Goal: Check status

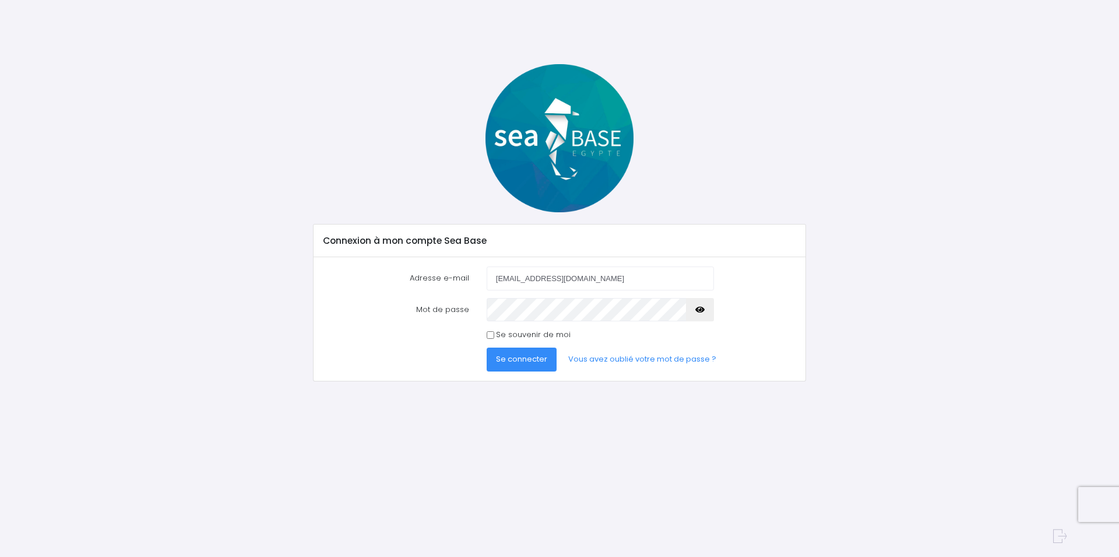
type input "herve.deley@yahoo.fr"
click at [512, 359] on span "Se connecter" at bounding box center [521, 358] width 51 height 11
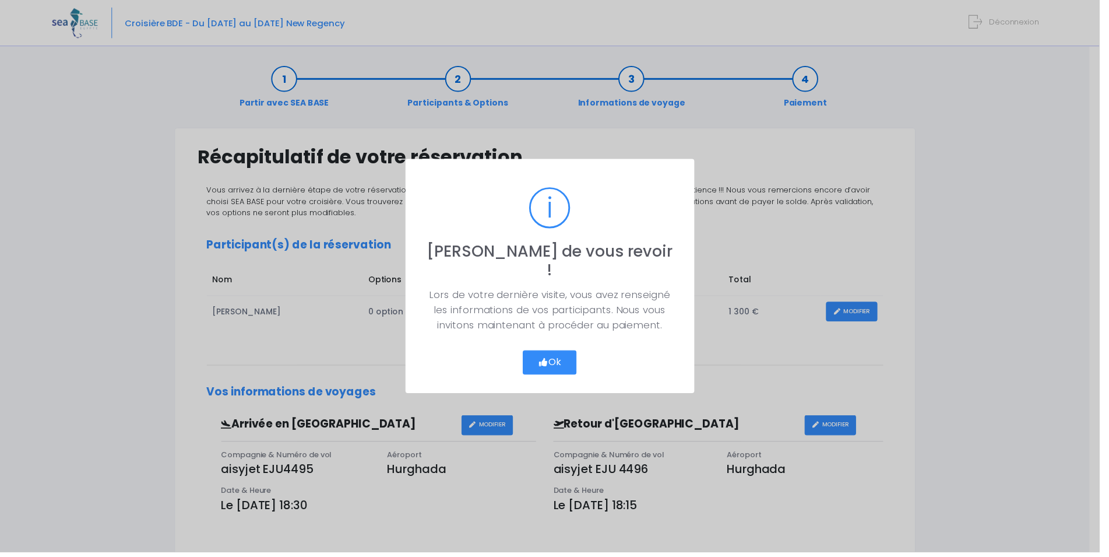
click at [563, 357] on button "Ok" at bounding box center [555, 365] width 55 height 24
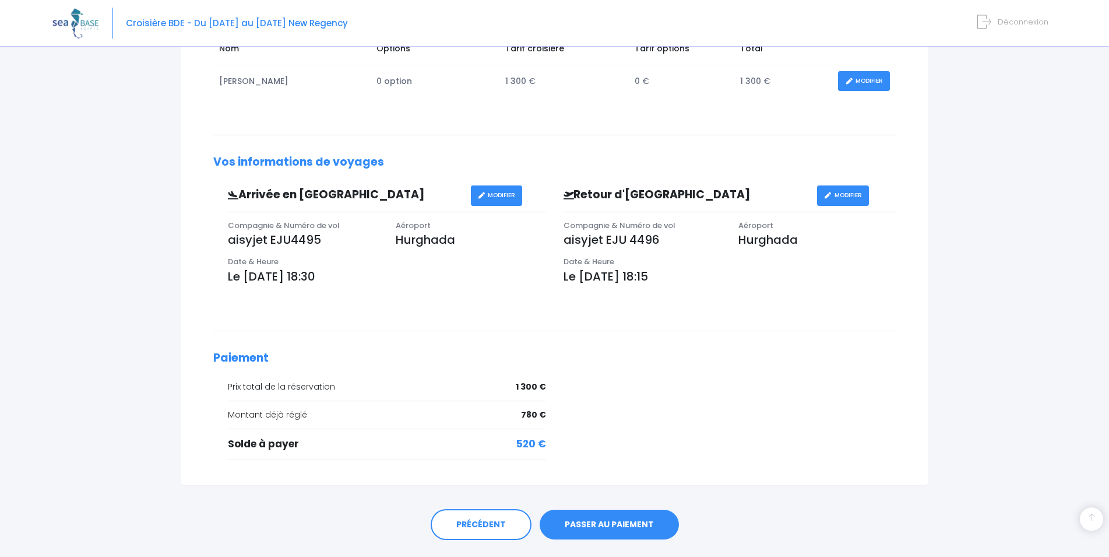
scroll to position [263, 0]
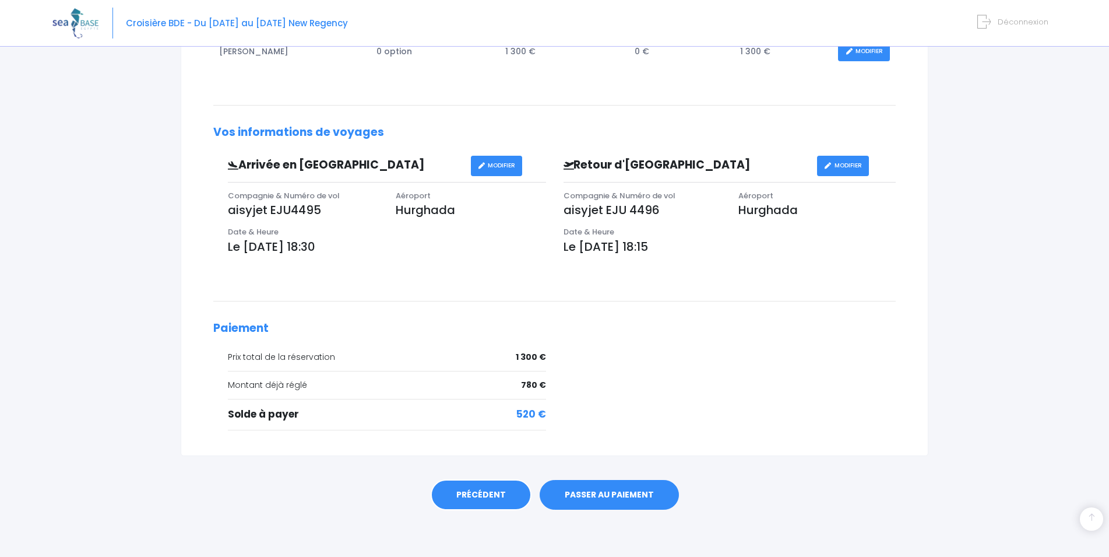
click at [496, 494] on link "PRÉCÉDENT" at bounding box center [481, 494] width 101 height 31
